Goal: Transaction & Acquisition: Obtain resource

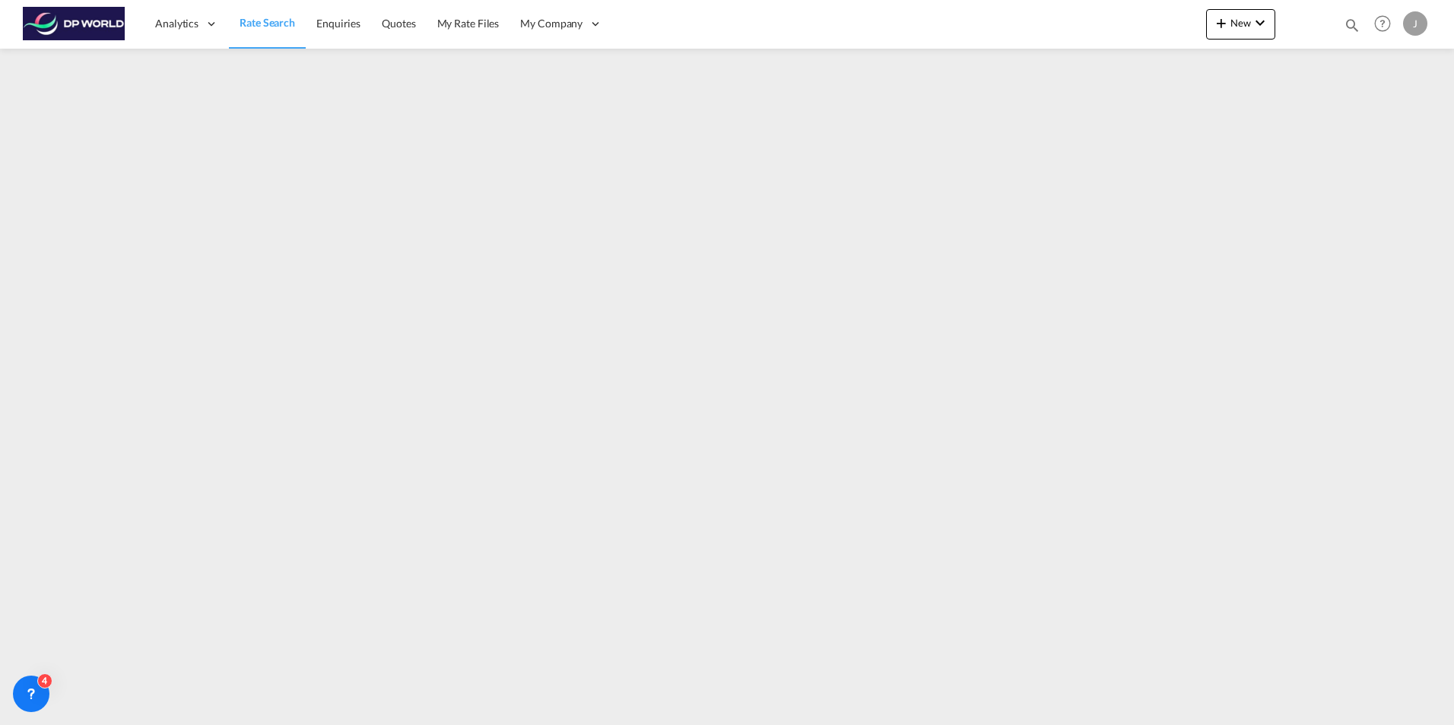
click at [271, 15] on span "Rate Search" at bounding box center [268, 22] width 56 height 15
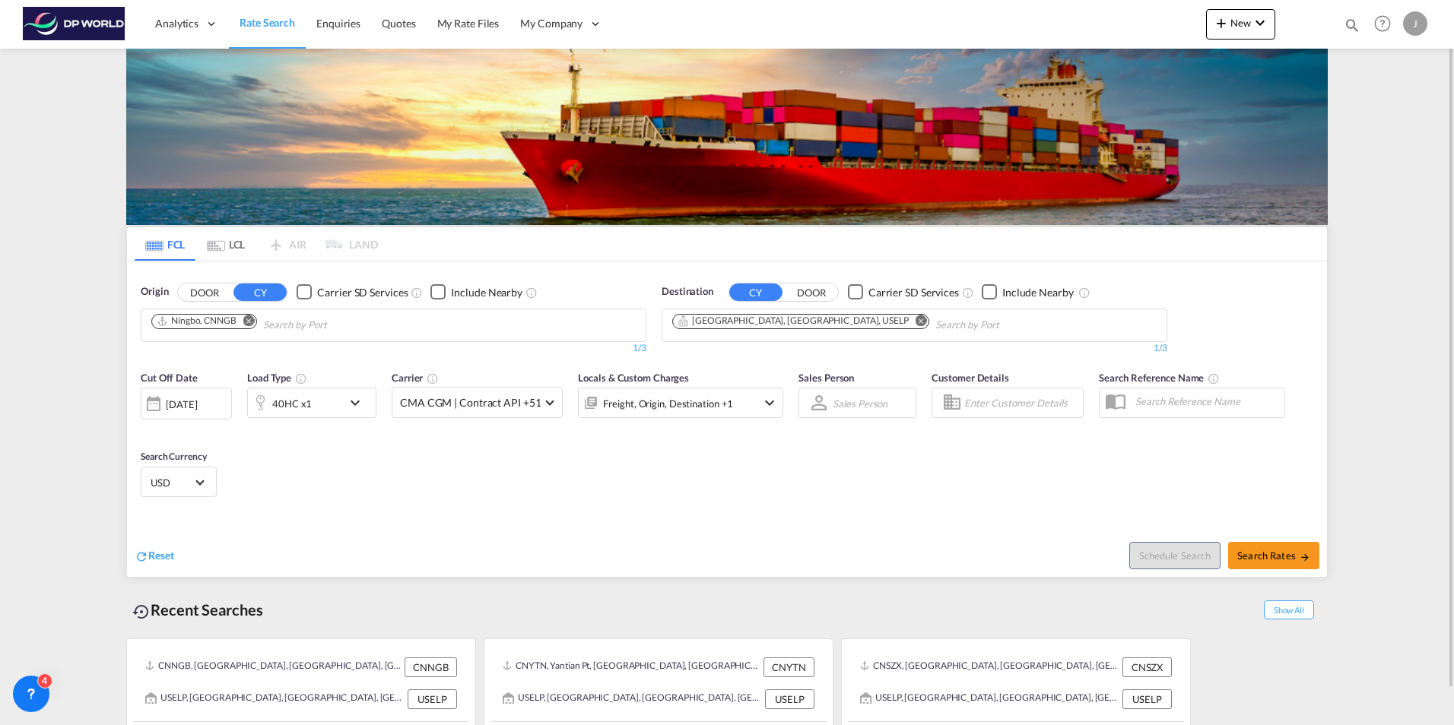
click at [255, 322] on md-icon "Remove" at bounding box center [248, 320] width 11 height 11
click at [916, 319] on md-icon "Remove" at bounding box center [921, 320] width 11 height 11
click at [192, 330] on body "Analytics Dashboard Rate Search Enquiries Quotes My Rate Files My Company" at bounding box center [727, 362] width 1454 height 725
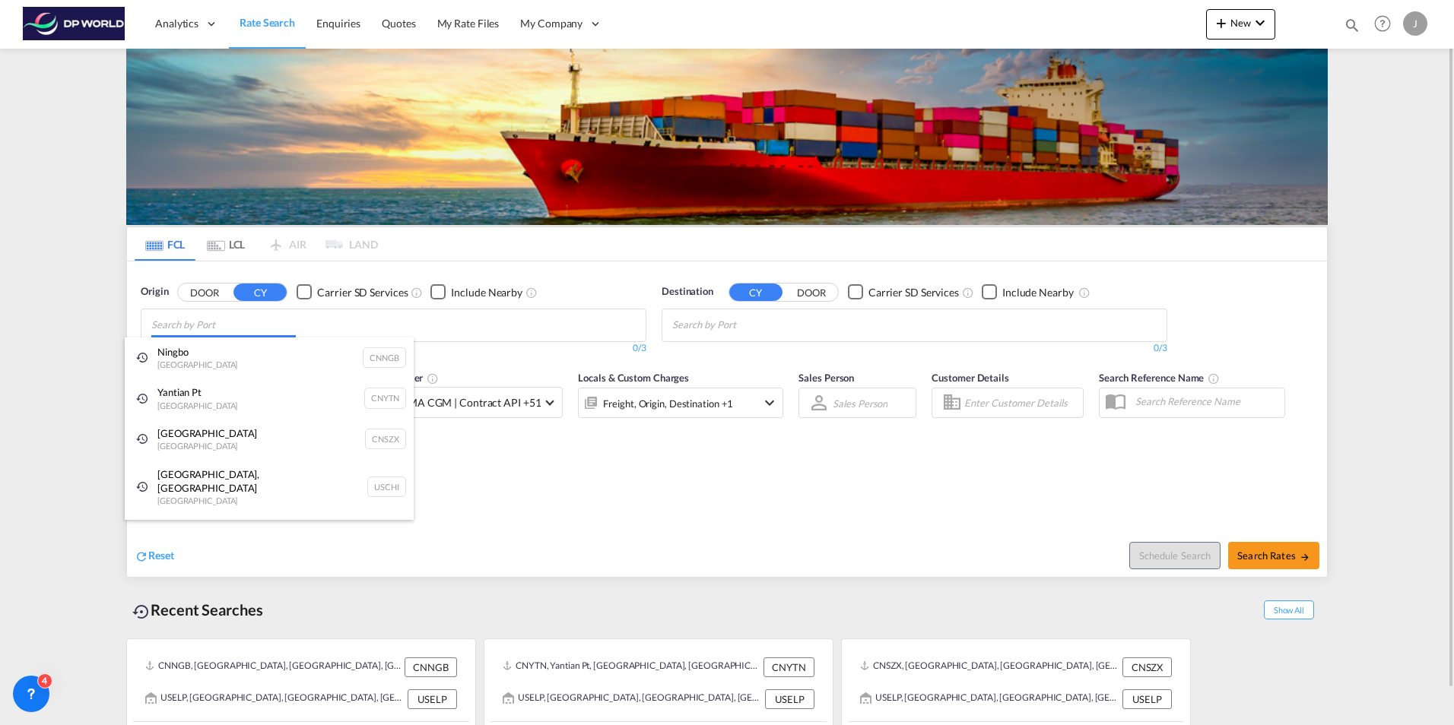
click at [205, 323] on body "Analytics Dashboard Rate Search Enquiries Quotes My Rate Files My Company" at bounding box center [727, 362] width 1454 height 725
click at [202, 356] on div "Ningbo China CNNGB" at bounding box center [269, 358] width 289 height 41
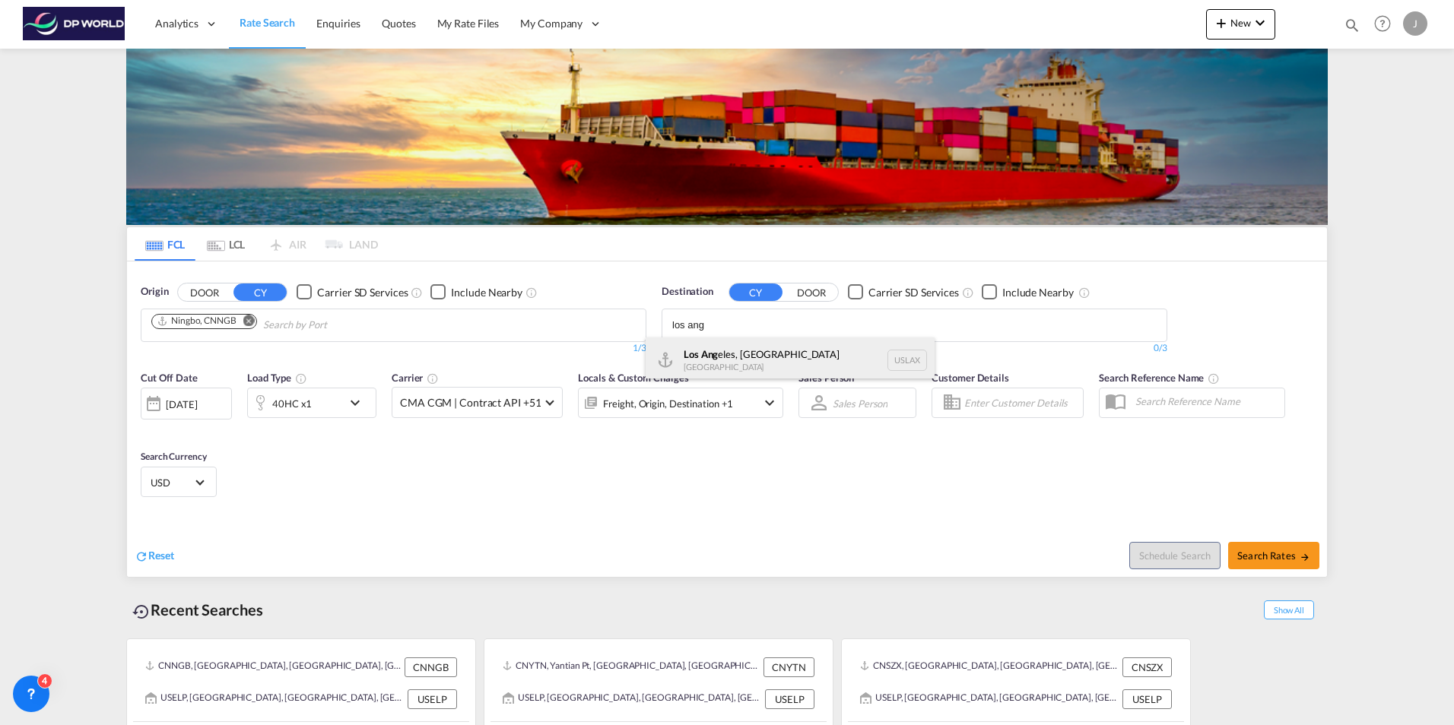
type input "los ang"
click at [723, 350] on div "Los Ang eles, [GEOGRAPHIC_DATA] [GEOGRAPHIC_DATA] USLAX" at bounding box center [790, 361] width 289 height 46
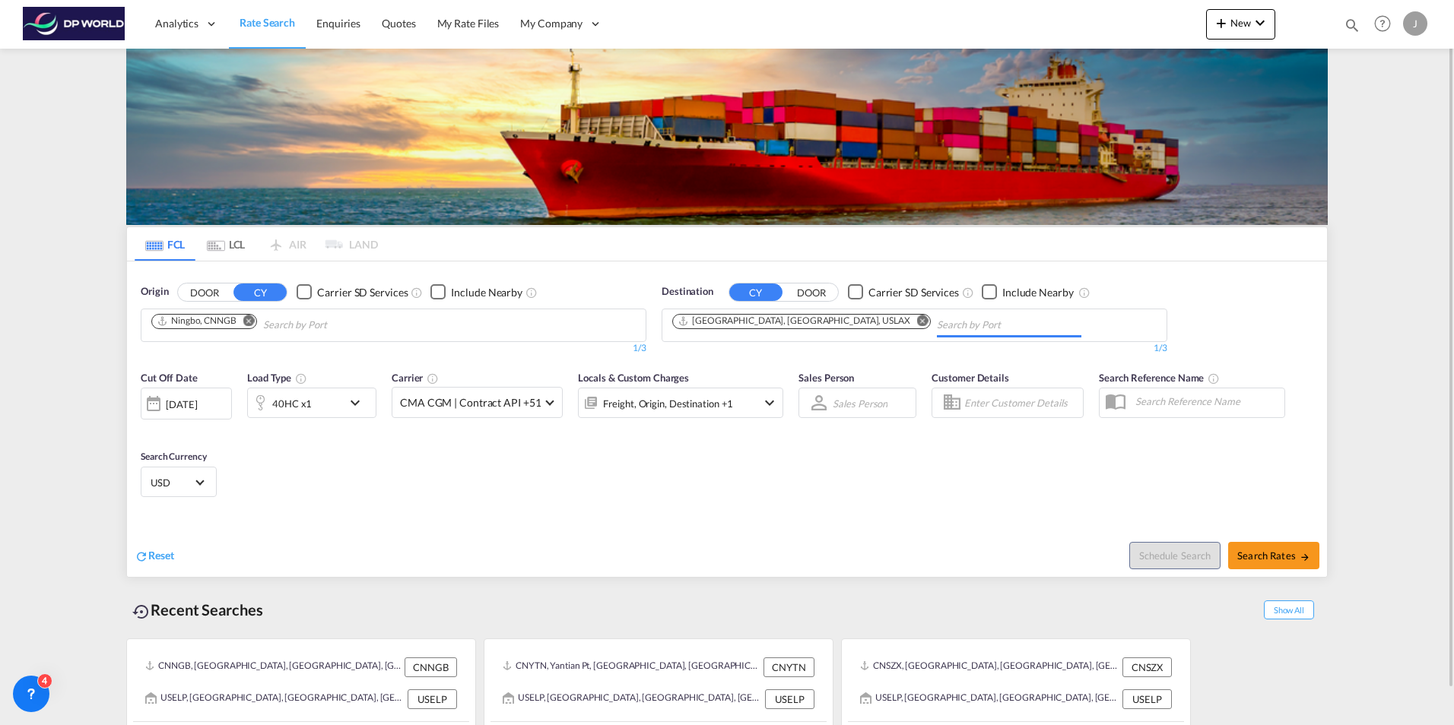
click at [197, 407] on div "[DATE]" at bounding box center [181, 405] width 31 height 14
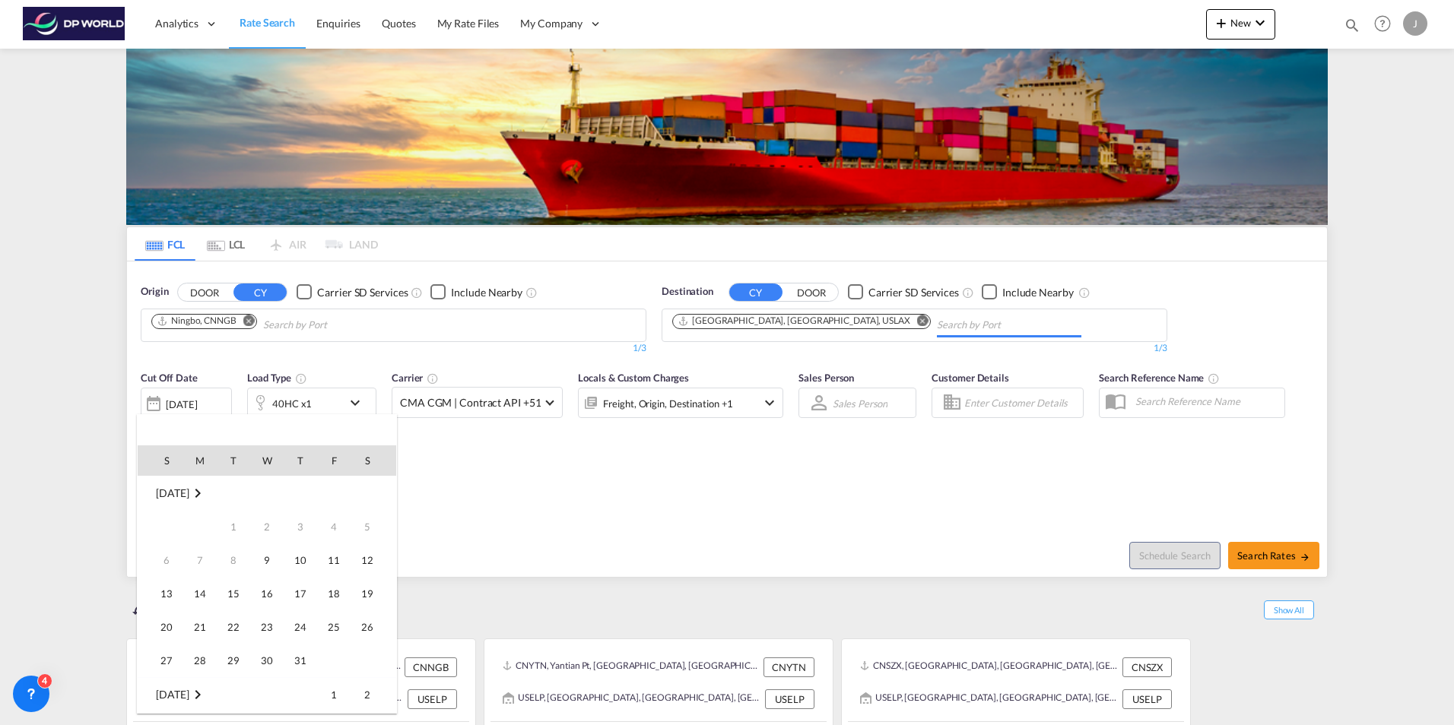
scroll to position [605, 0]
click at [272, 529] on span "8" at bounding box center [267, 527] width 30 height 30
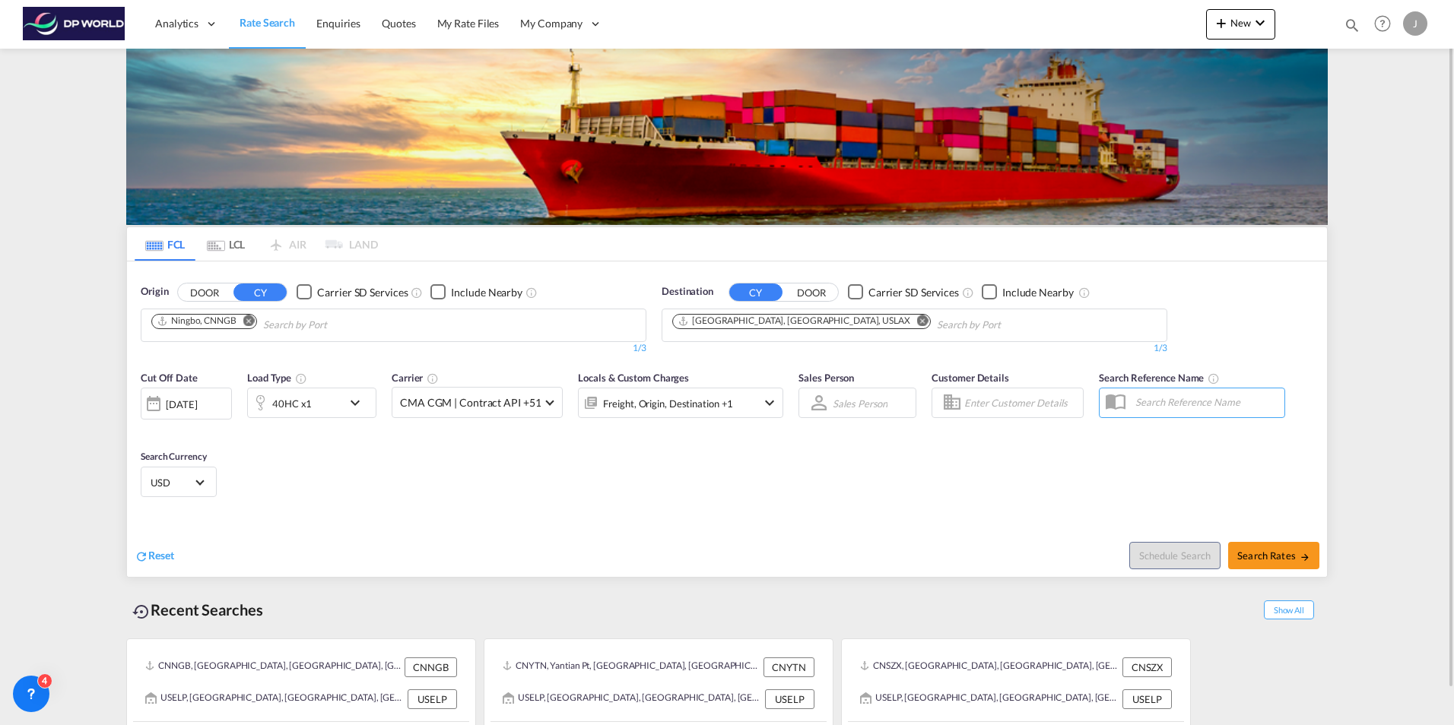
click at [402, 527] on div "Reset" at bounding box center [433, 544] width 596 height 42
click at [540, 404] on md-select-value "CMA CGM | Contract API +51" at bounding box center [477, 403] width 170 height 30
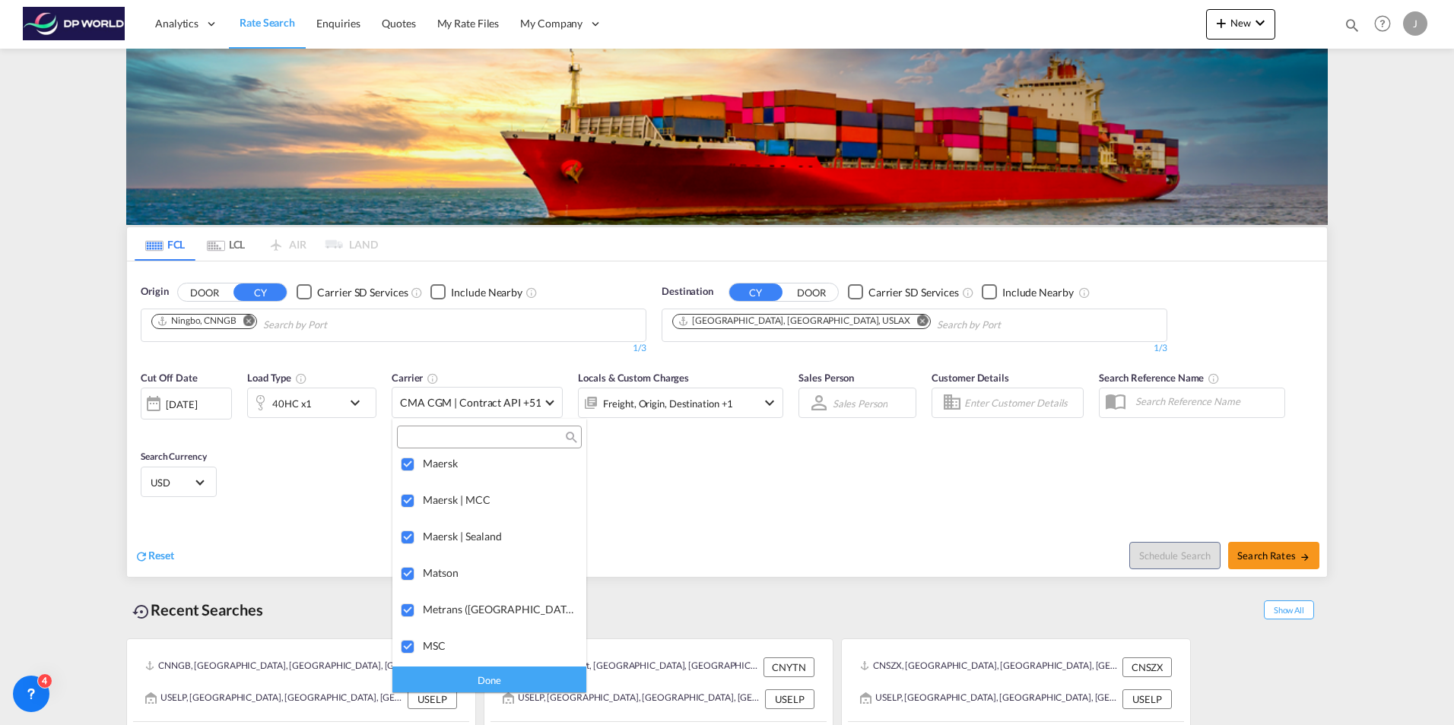
scroll to position [2129, 0]
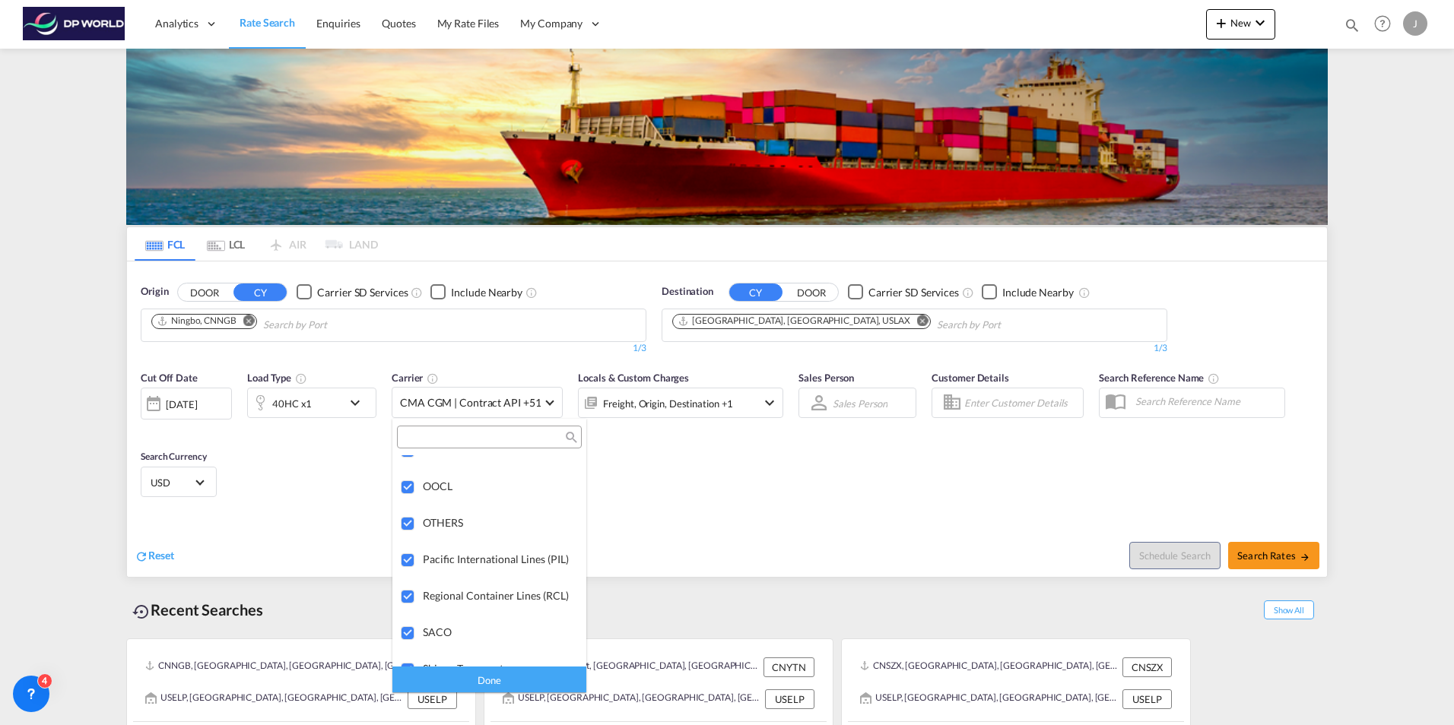
click at [504, 684] on div "Done" at bounding box center [489, 679] width 194 height 27
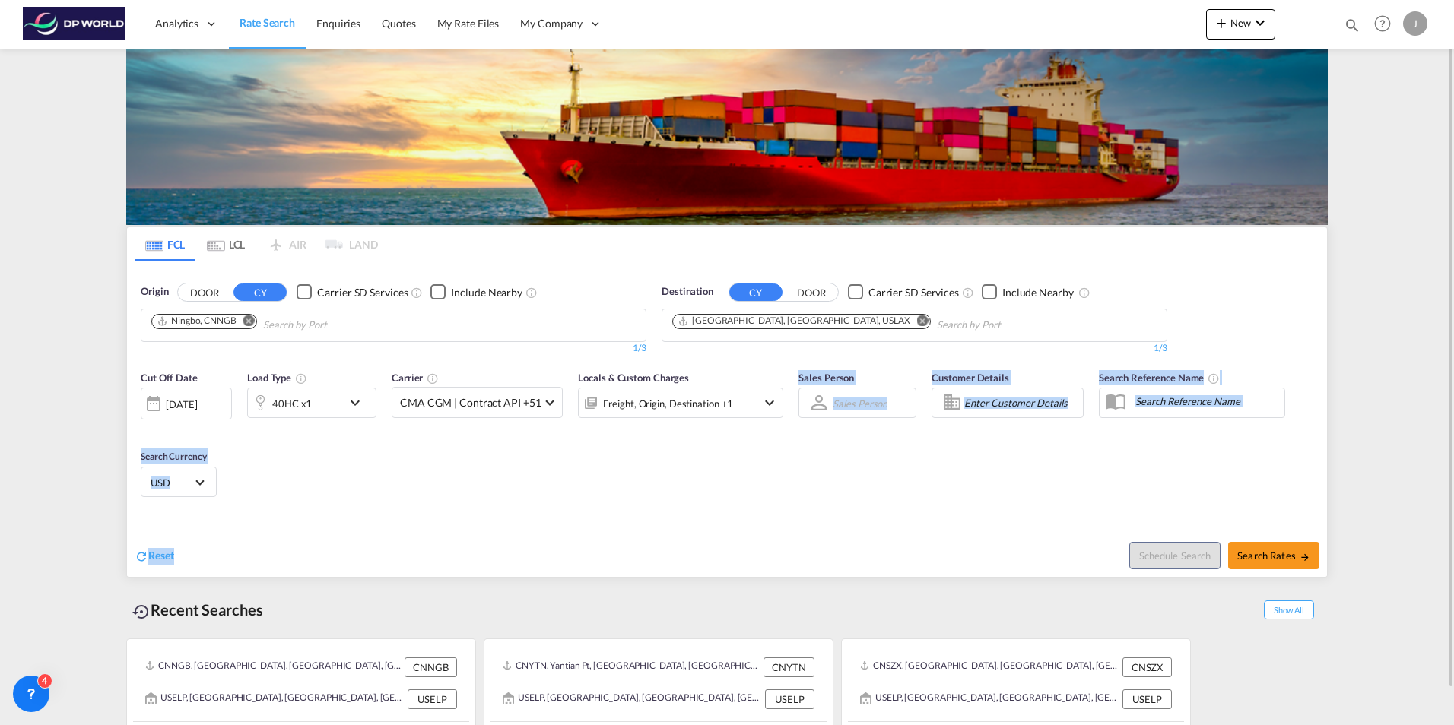
click at [633, 510] on div "Cut Off Date [DATE] [DATE] Load Type 40HC x1 Carrier CMA CGM | Contract API +51…" at bounding box center [727, 470] width 1200 height 214
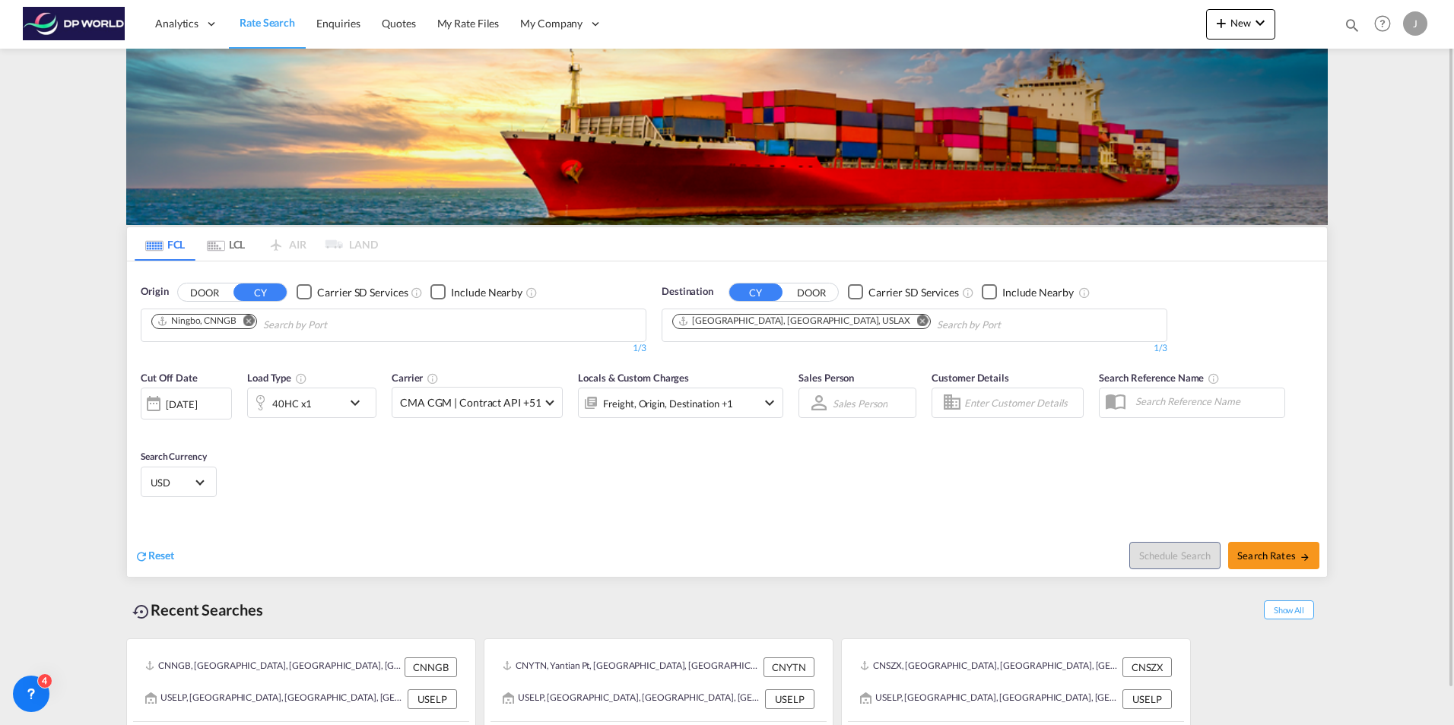
click at [512, 480] on div "Cut Off Date [DATE] [DATE] Load Type 40HC x1 Carrier CMA CGM | Contract API +51…" at bounding box center [727, 437] width 1200 height 148
click at [768, 408] on md-icon "icon-chevron-down" at bounding box center [769, 403] width 18 height 18
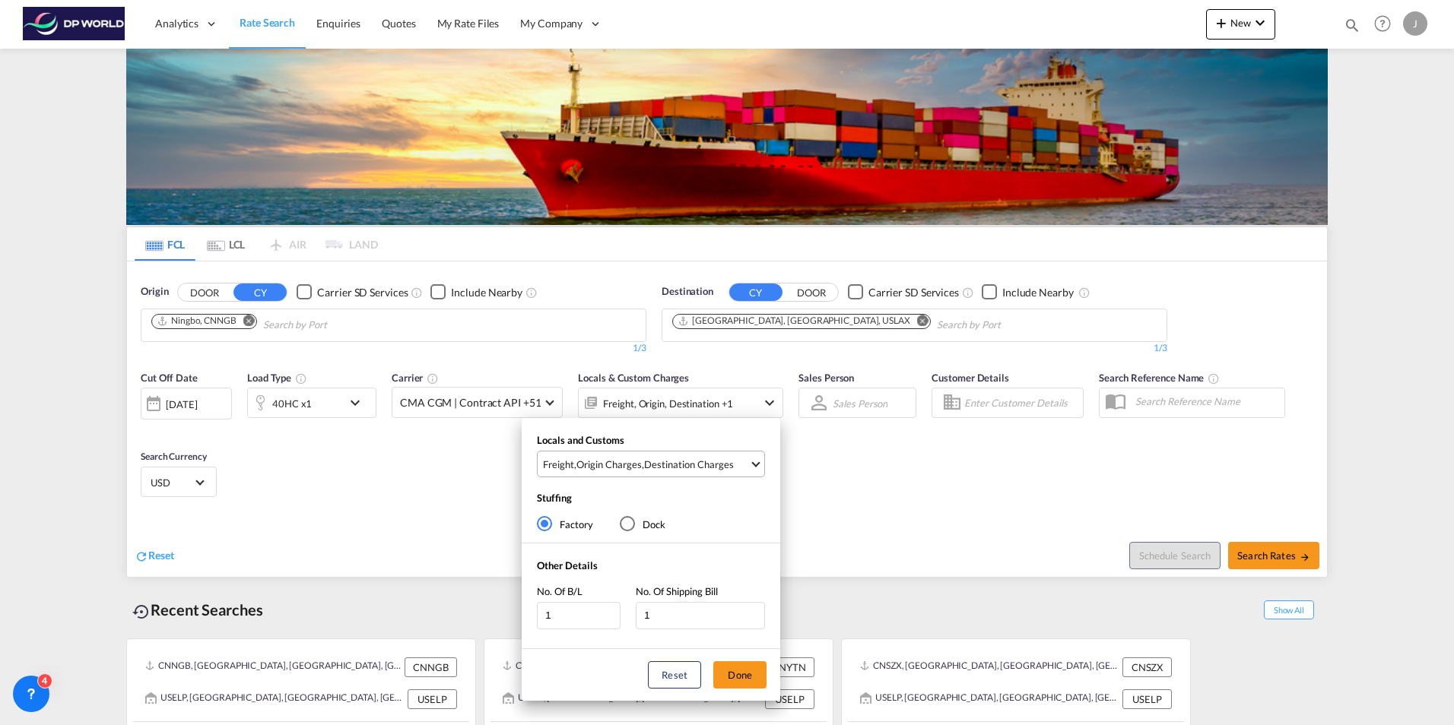
click at [754, 468] on md-select-value "Freight , Origin Charges , Destination Charges" at bounding box center [652, 464] width 223 height 25
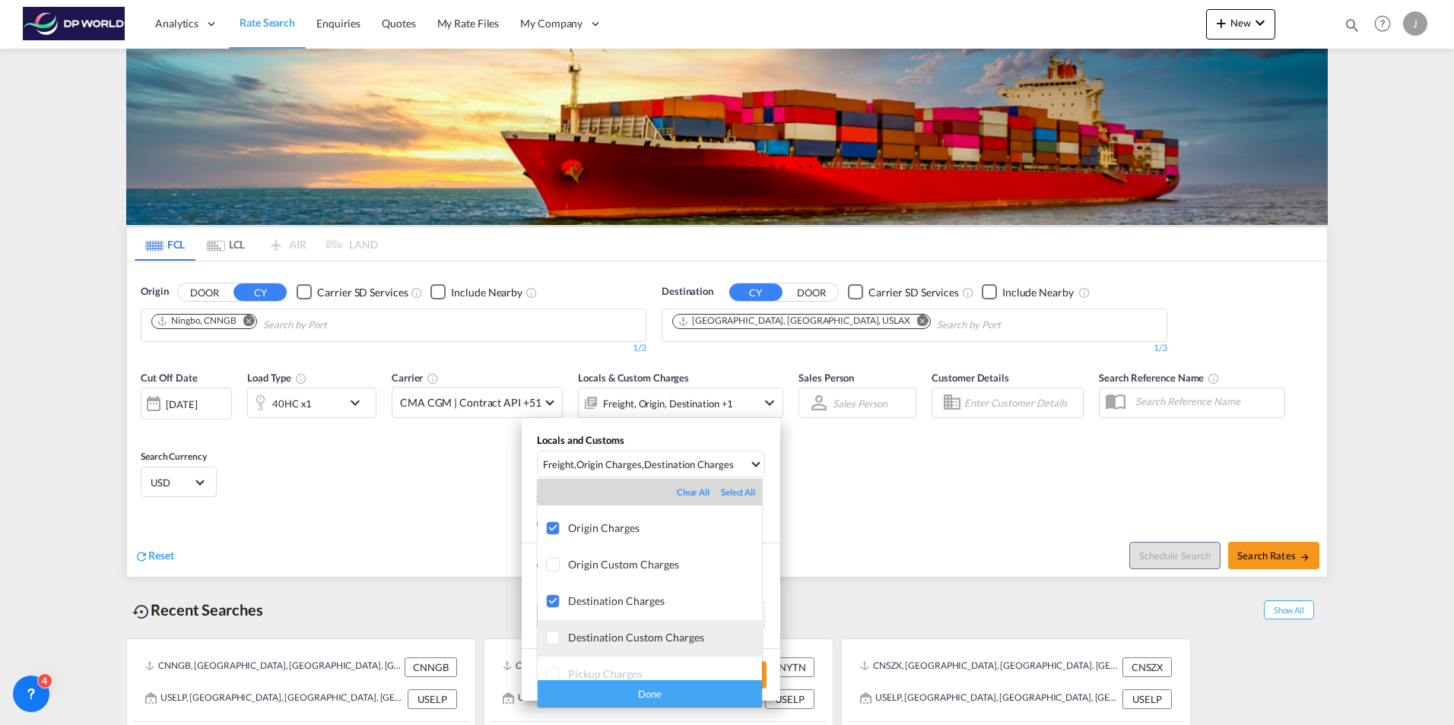
scroll to position [0, 0]
click at [691, 688] on div "Done" at bounding box center [650, 694] width 224 height 27
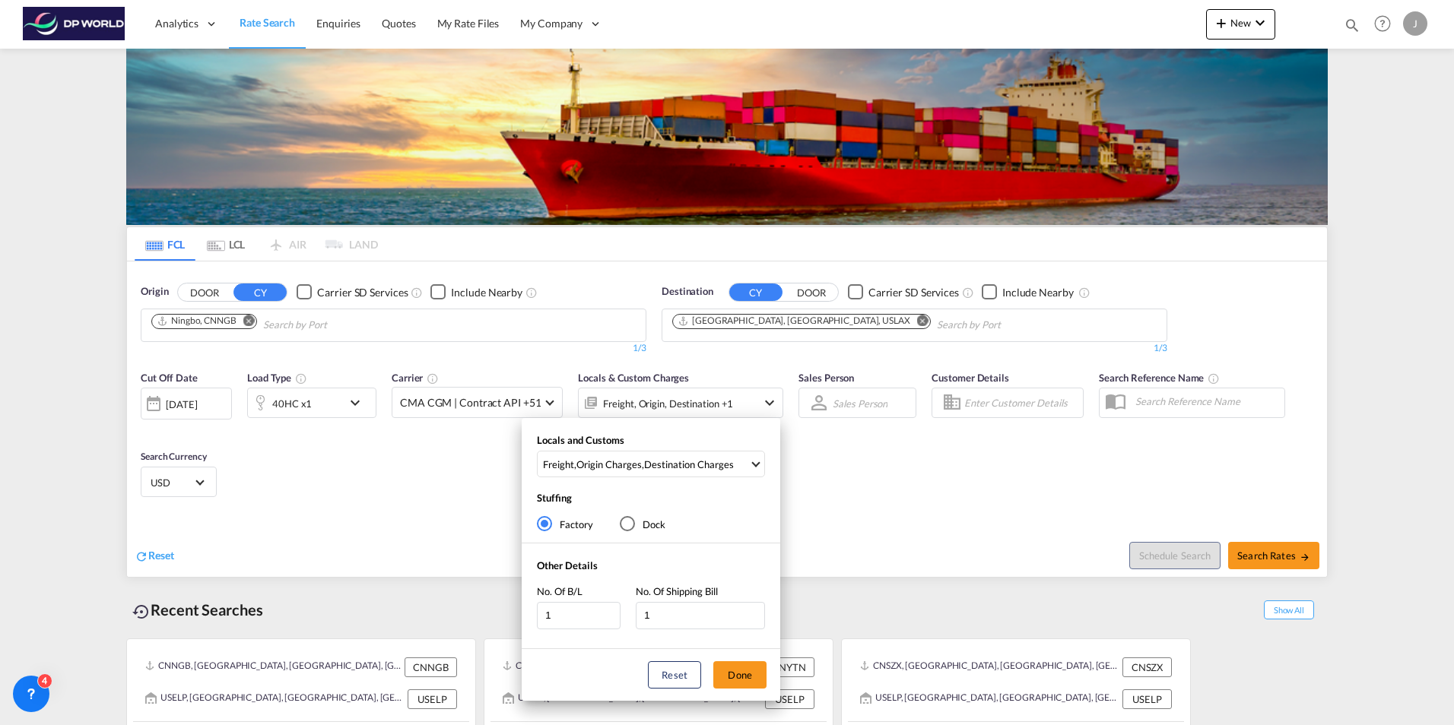
click at [890, 499] on div "Locals and Customs Freight , Origin Charges , Destination Charges Stuffing Fact…" at bounding box center [727, 362] width 1454 height 725
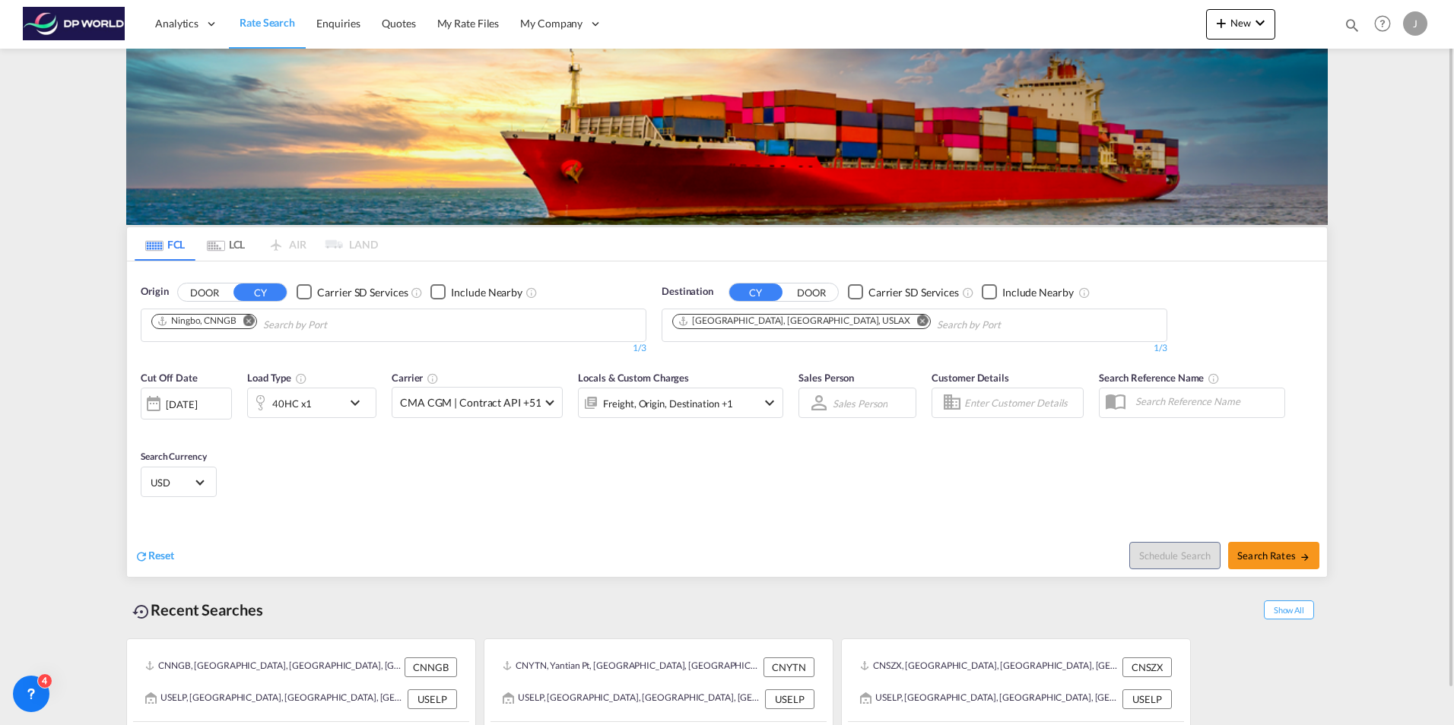
click at [845, 403] on md-select "Sales Person Select Sales Person No results found" at bounding box center [860, 402] width 58 height 21
click at [843, 372] on input "search" at bounding box center [878, 367] width 128 height 37
type input "d"
type input "dann"
click at [874, 410] on div "[PERSON_NAME]" at bounding box center [869, 404] width 78 height 14
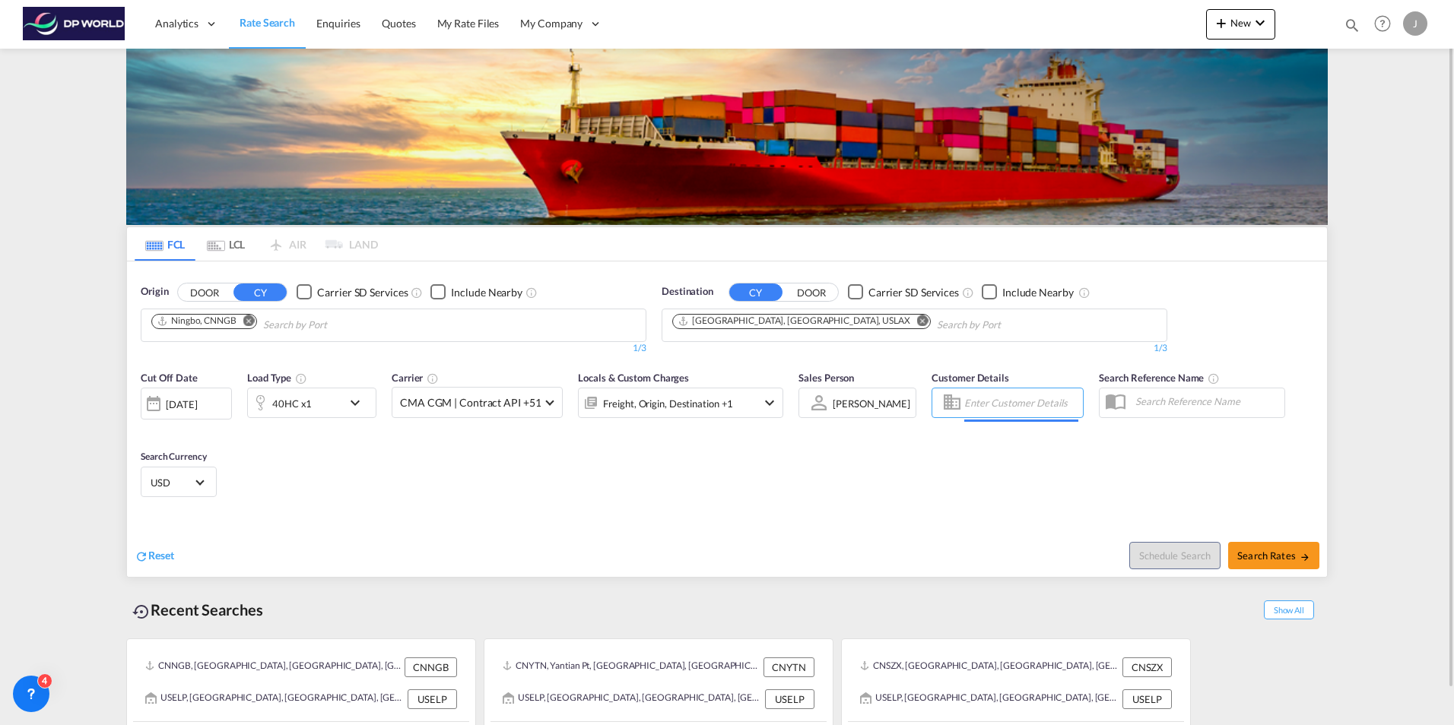
click at [998, 402] on input "Enter Customer Details" at bounding box center [1021, 403] width 114 height 23
click at [1140, 405] on input "text" at bounding box center [1206, 401] width 157 height 23
click at [1266, 552] on span "Search Rates" at bounding box center [1273, 556] width 73 height 12
type input "CNNGB to USLAX / [DATE]"
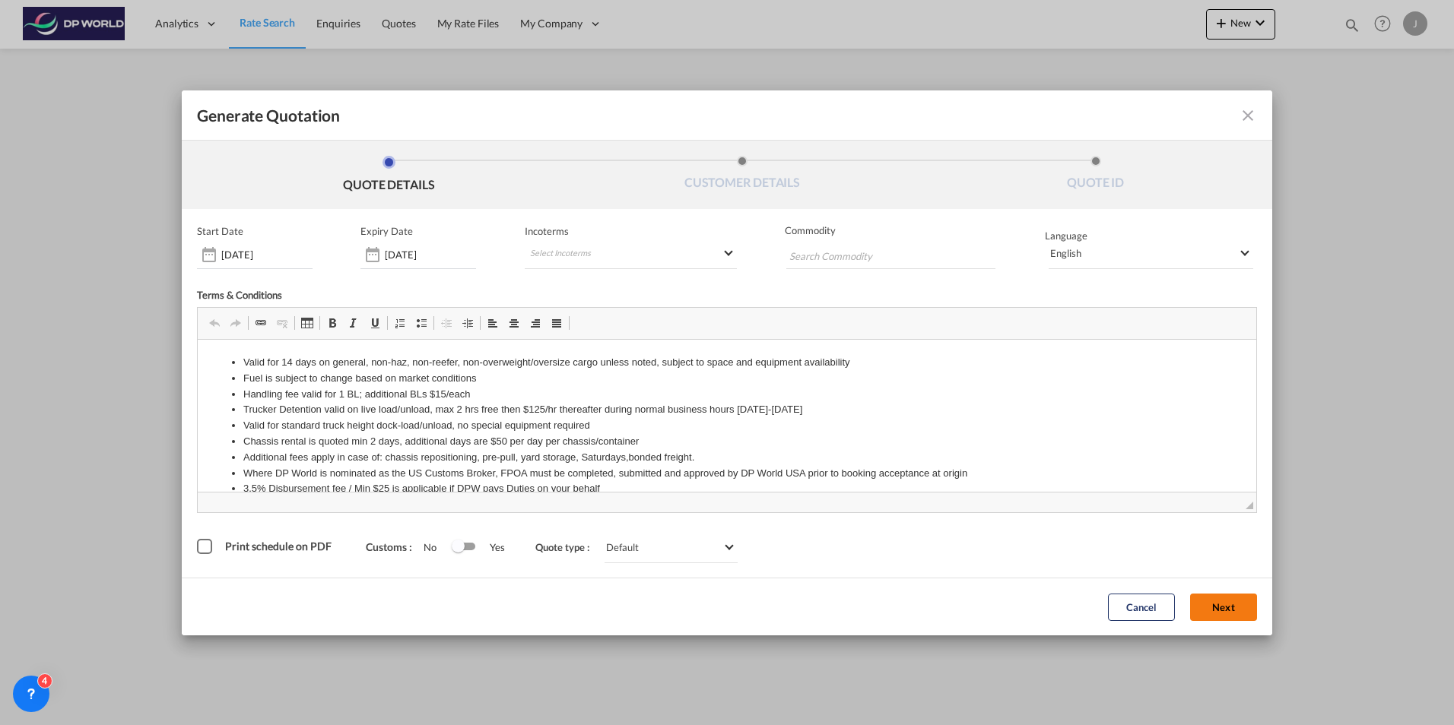
click at [1217, 606] on button "Next" at bounding box center [1223, 607] width 67 height 27
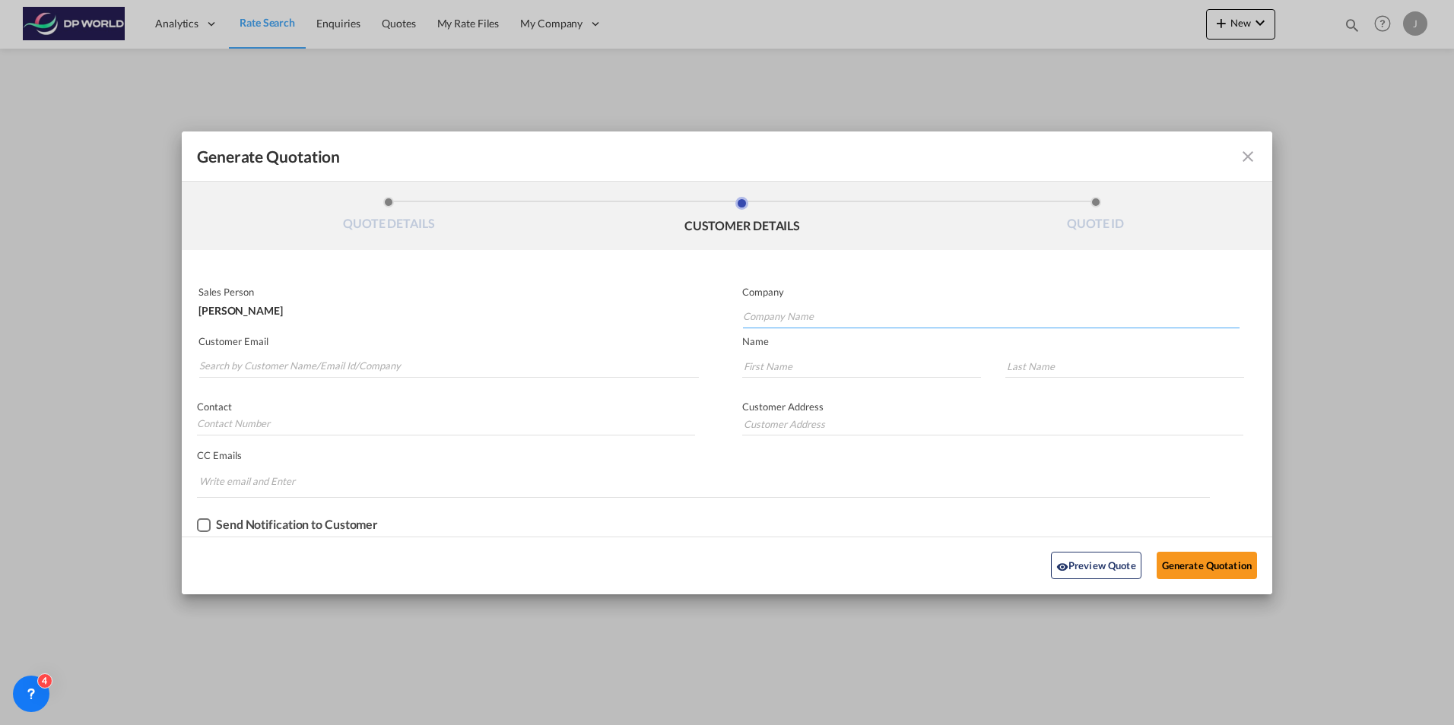
click at [772, 320] on input "Company Name" at bounding box center [991, 317] width 497 height 23
click at [779, 314] on input "Company Name" at bounding box center [991, 317] width 497 height 23
click at [781, 319] on input "Company Name" at bounding box center [991, 317] width 497 height 23
click at [810, 318] on input "Company Name" at bounding box center [991, 317] width 497 height 23
type input "i"
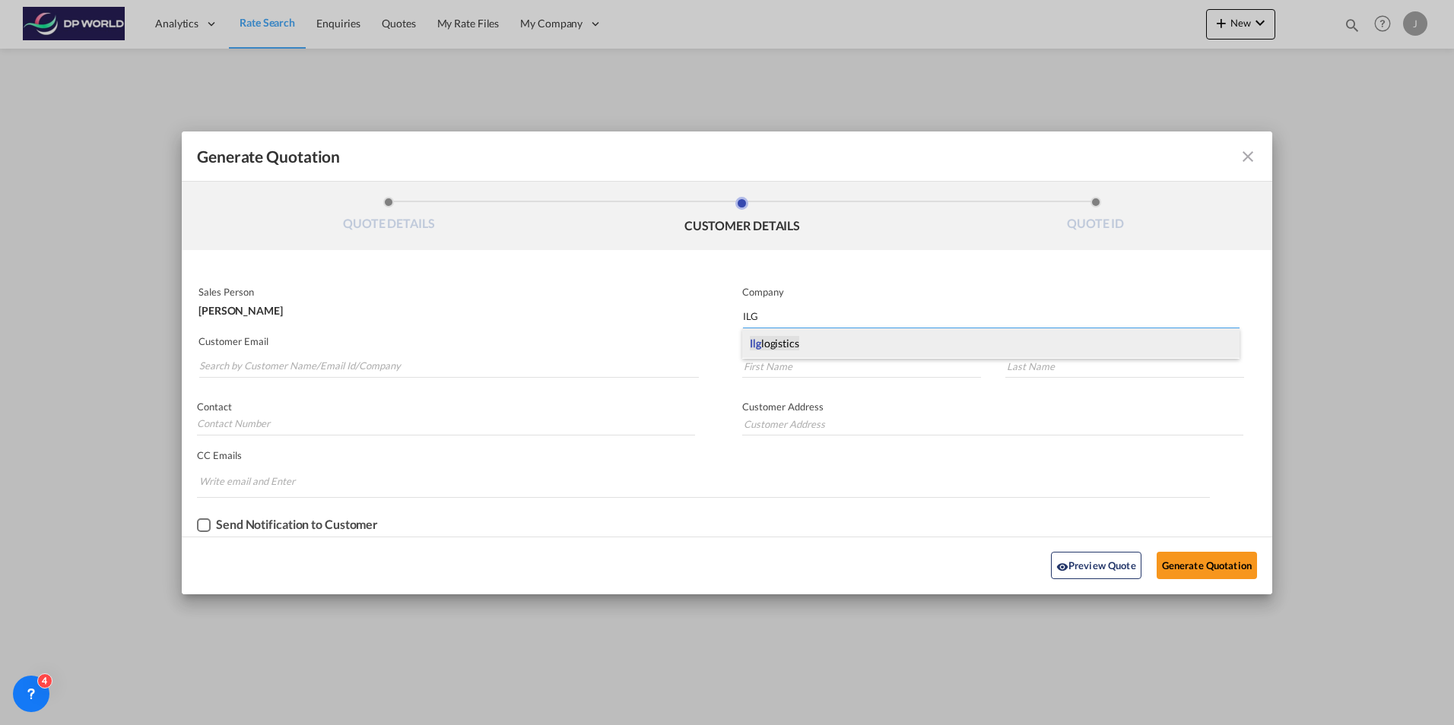
click at [767, 343] on span "Ilg logistics" at bounding box center [774, 343] width 49 height 15
type input "Ilg logistics"
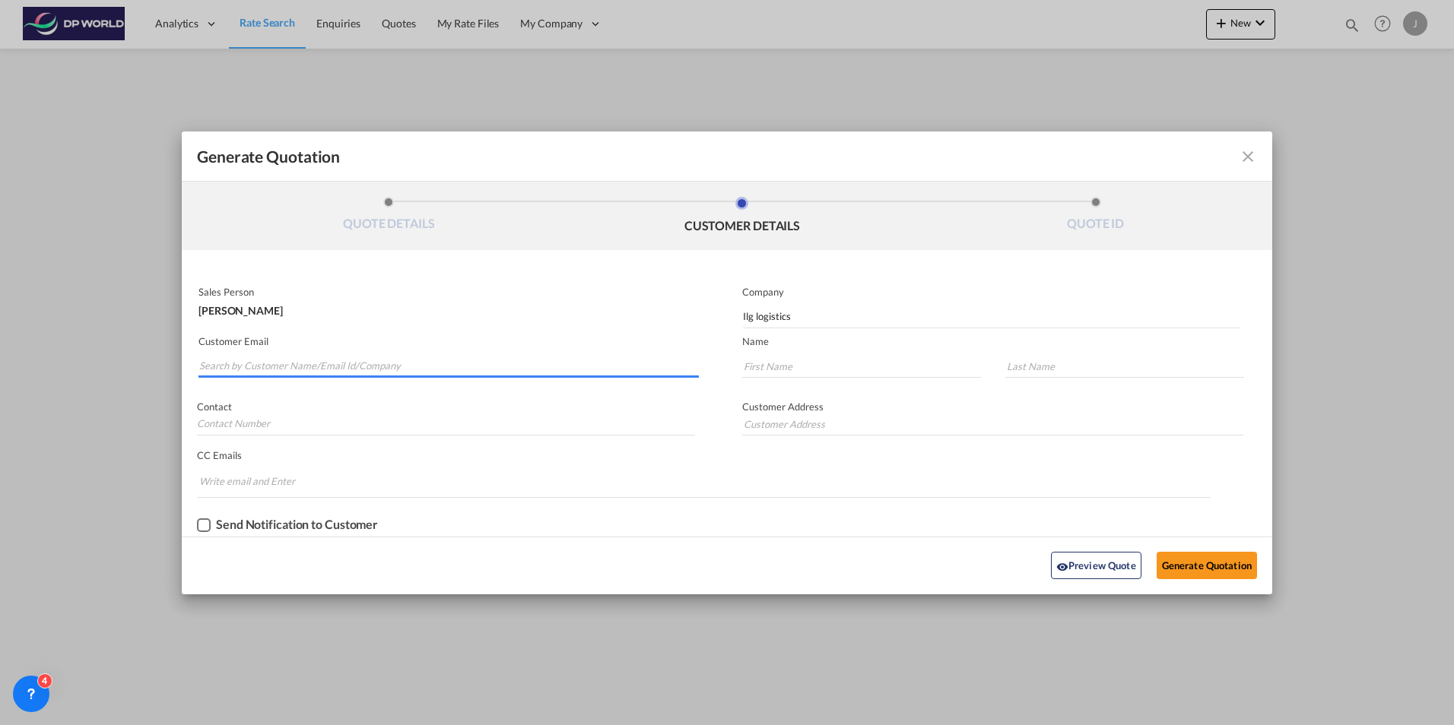
click at [235, 367] on input "Search by Customer Name/Email Id/Company" at bounding box center [449, 366] width 500 height 23
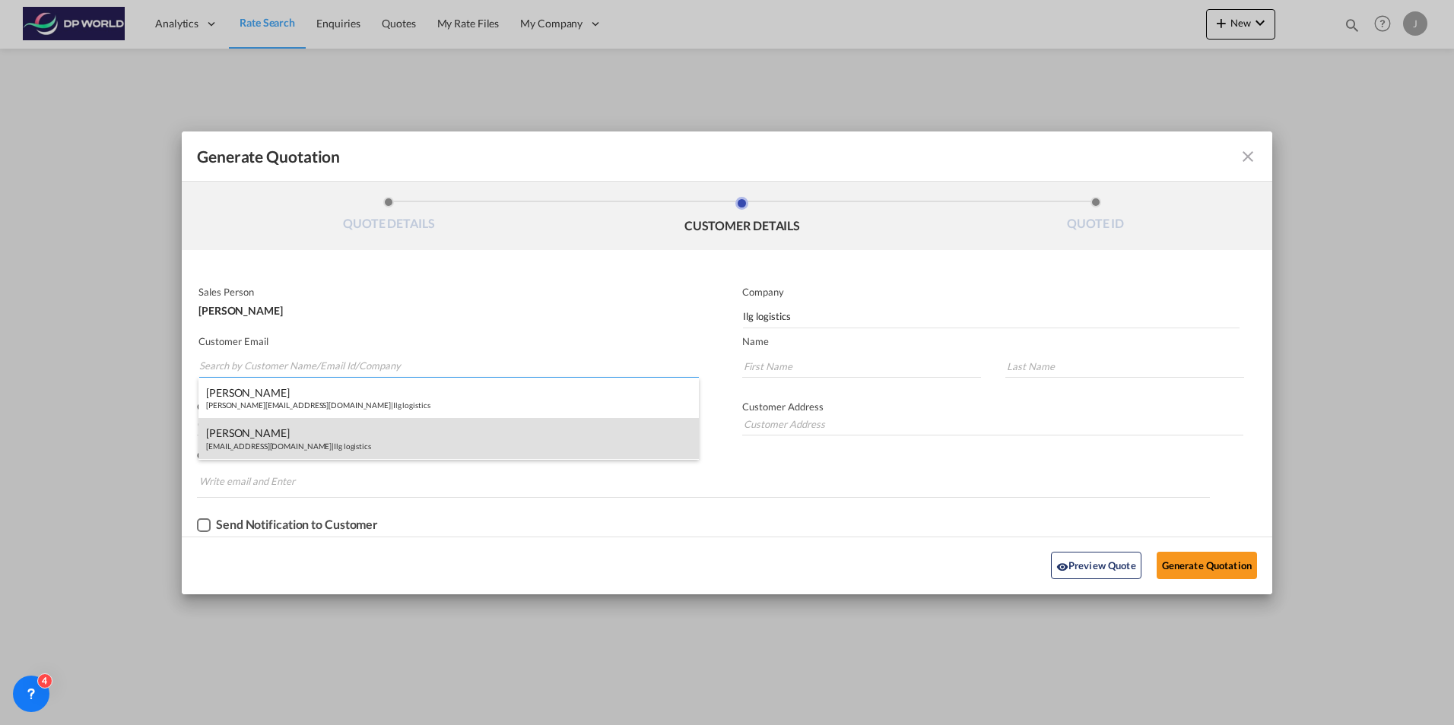
click at [242, 436] on div "[PERSON_NAME] [PERSON_NAME][EMAIL_ADDRESS][DOMAIN_NAME] | Ilg logistics" at bounding box center [448, 438] width 500 height 41
type input "[EMAIL_ADDRESS][DOMAIN_NAME]"
type input "ed"
type input "[PERSON_NAME]"
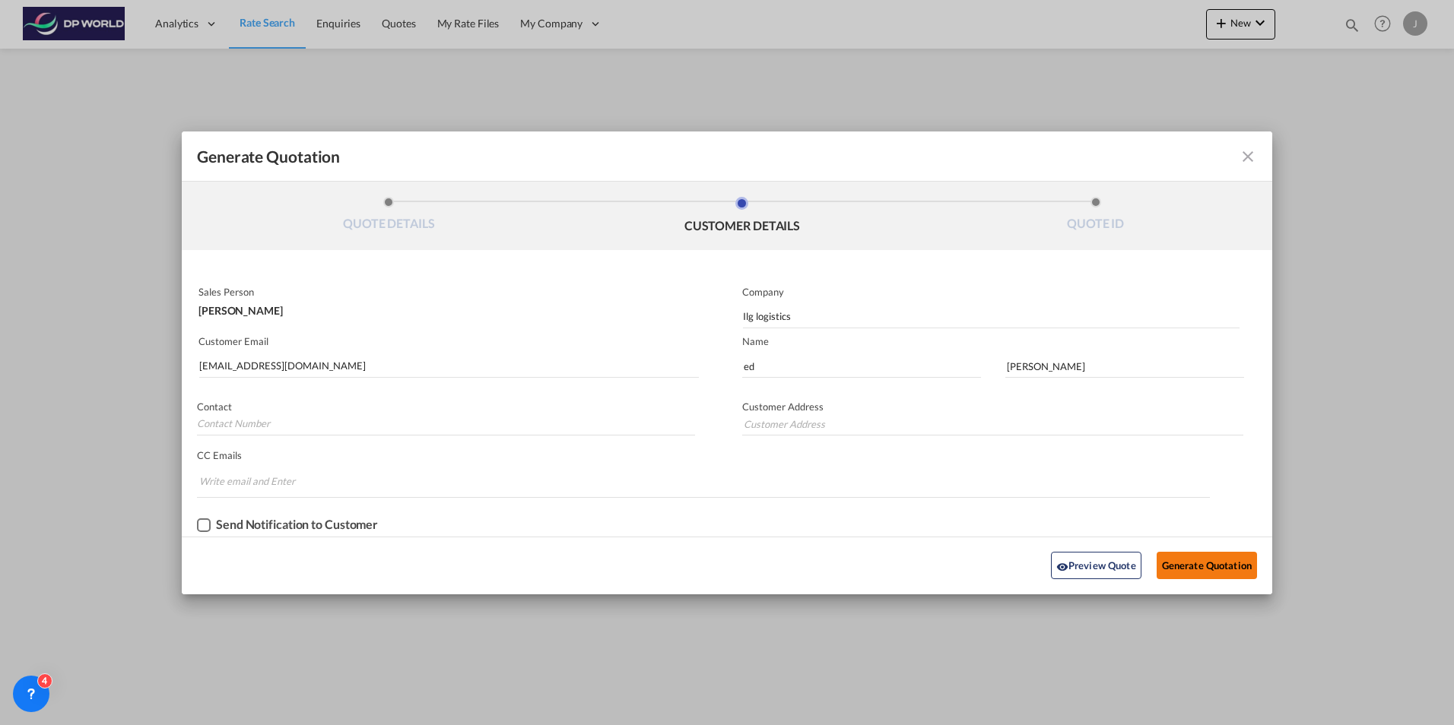
click at [1202, 567] on button "Generate Quotation" at bounding box center [1207, 565] width 100 height 27
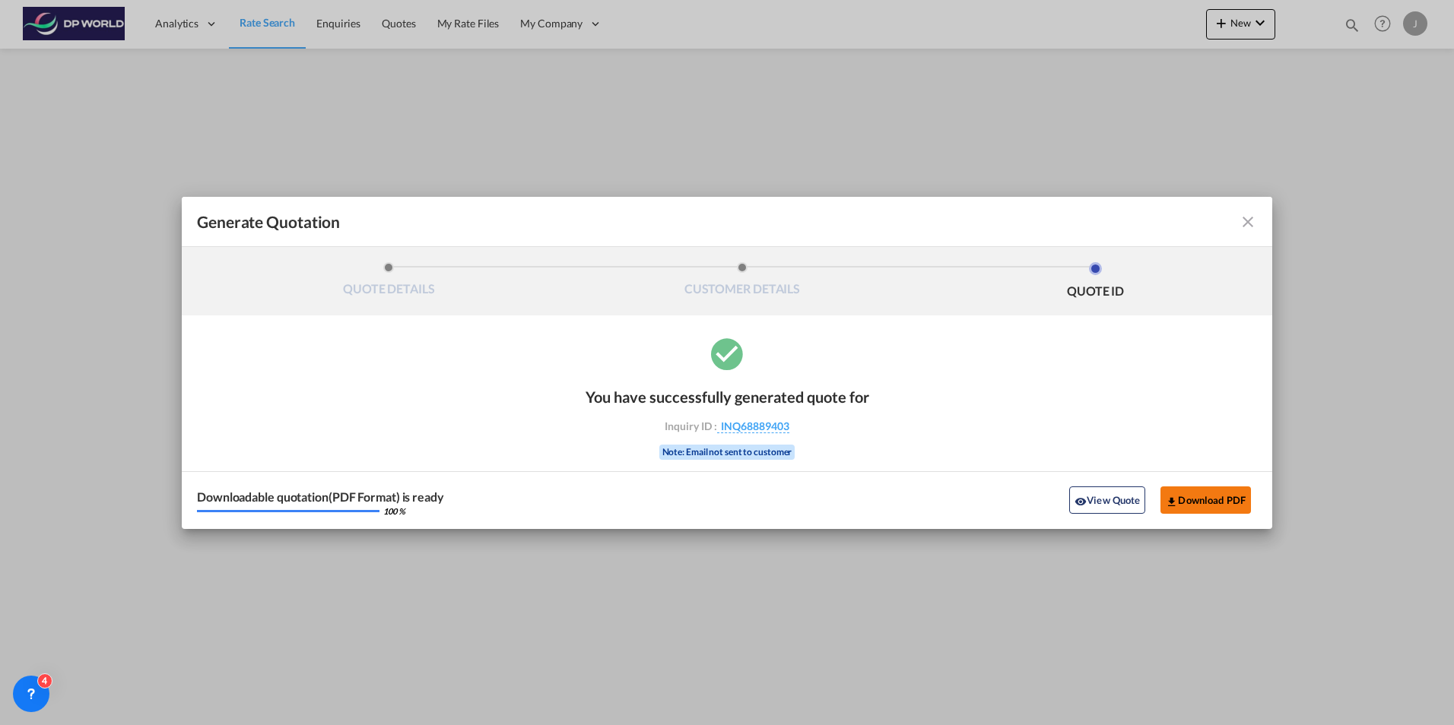
click at [1208, 500] on button "Download PDF" at bounding box center [1205, 500] width 90 height 27
